Goal: Navigation & Orientation: Find specific page/section

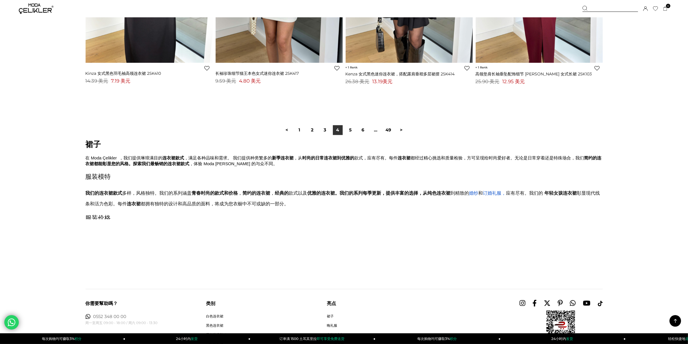
scroll to position [4334, 0]
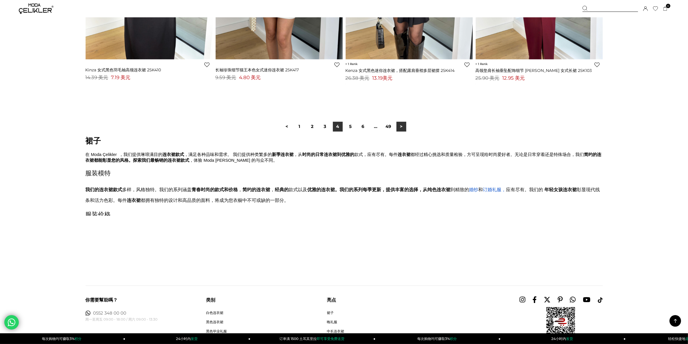
click at [402, 129] on font ">" at bounding box center [401, 126] width 3 height 5
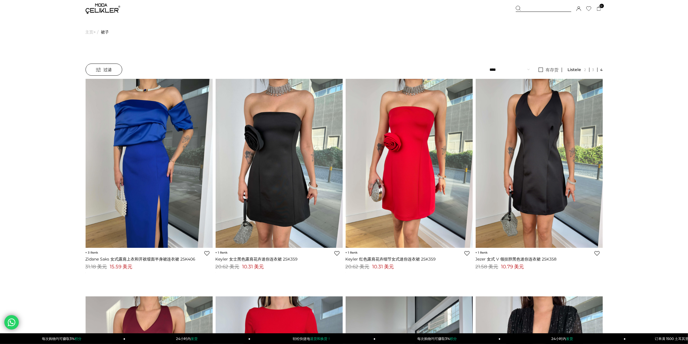
click at [94, 33] on font ">" at bounding box center [95, 31] width 2 height 29
click at [103, 68] on span "过滤" at bounding box center [104, 70] width 16 height 12
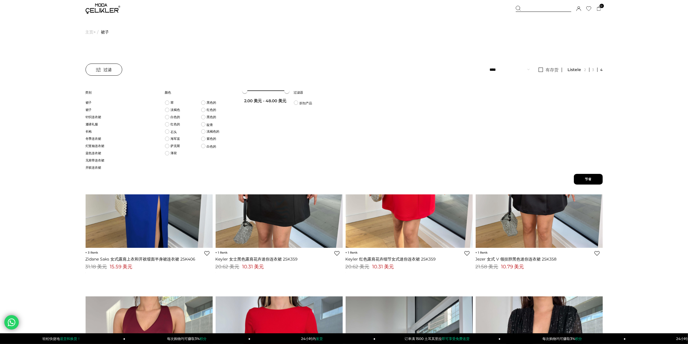
click at [92, 32] on font "主页" at bounding box center [90, 31] width 8 height 29
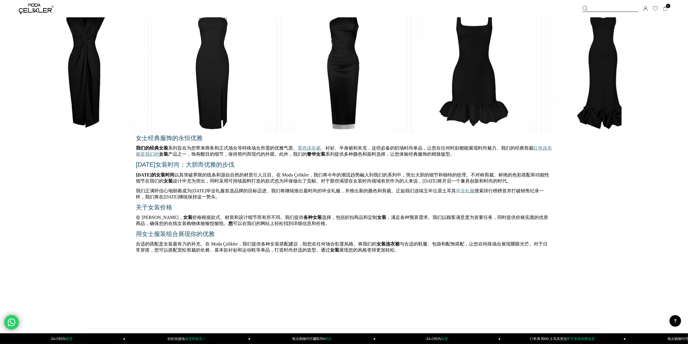
scroll to position [1364, 0]
